Goal: Navigation & Orientation: Find specific page/section

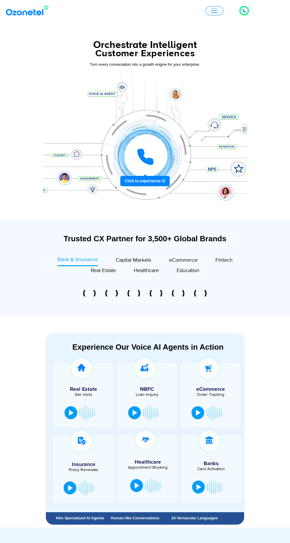
click at [213, 10] on span "button" at bounding box center [214, 11] width 6 height 4
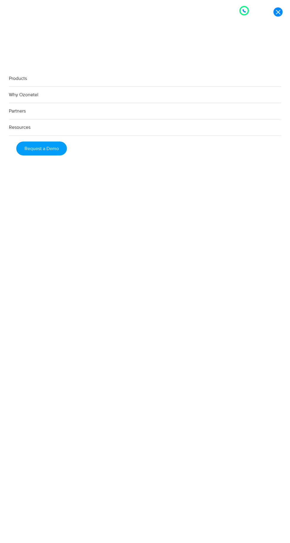
click at [23, 117] on link "Partners" at bounding box center [145, 111] width 272 height 16
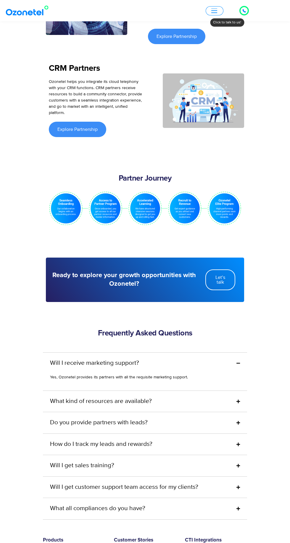
scroll to position [1396, 0]
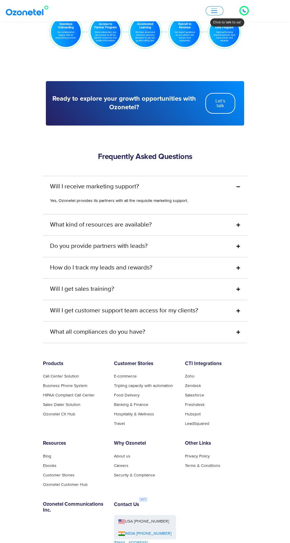
click at [221, 384] on li "Zendesk" at bounding box center [216, 386] width 62 height 4
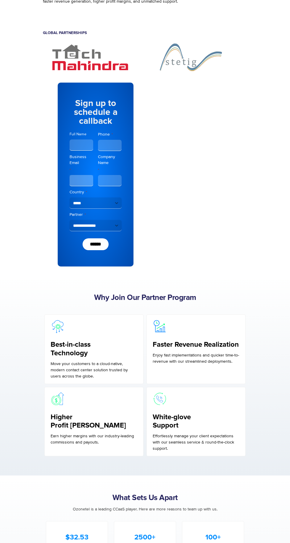
scroll to position [0, 0]
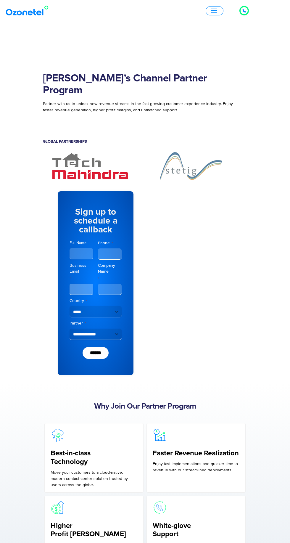
click at [247, 8] on div at bounding box center [244, 10] width 9 height 9
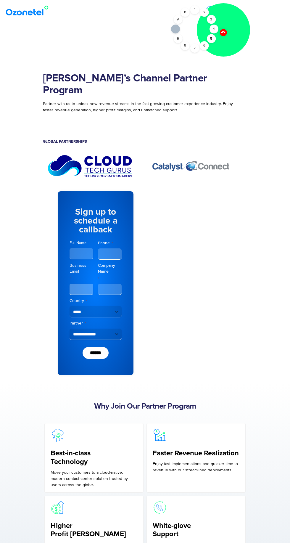
click at [231, 32] on div at bounding box center [223, 29] width 53 height 53
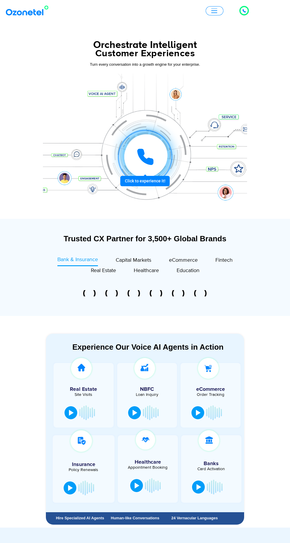
click at [216, 14] on button "button" at bounding box center [215, 10] width 18 height 9
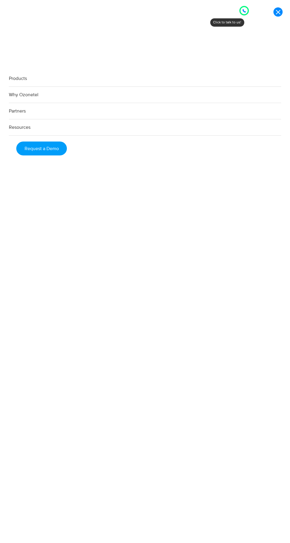
click at [22, 84] on link "Products" at bounding box center [145, 78] width 272 height 16
click at [15, 85] on link "Products" at bounding box center [145, 78] width 272 height 16
click at [24, 84] on link "Products" at bounding box center [145, 78] width 272 height 16
click at [23, 82] on link "Products" at bounding box center [145, 78] width 272 height 16
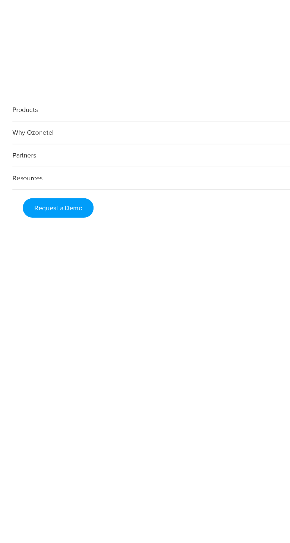
click at [19, 85] on link "Products" at bounding box center [145, 78] width 272 height 16
click at [24, 103] on link "Why Ozonetel" at bounding box center [145, 95] width 272 height 16
click at [24, 87] on link "Products" at bounding box center [145, 78] width 272 height 16
